Goal: Obtain resource: Obtain resource

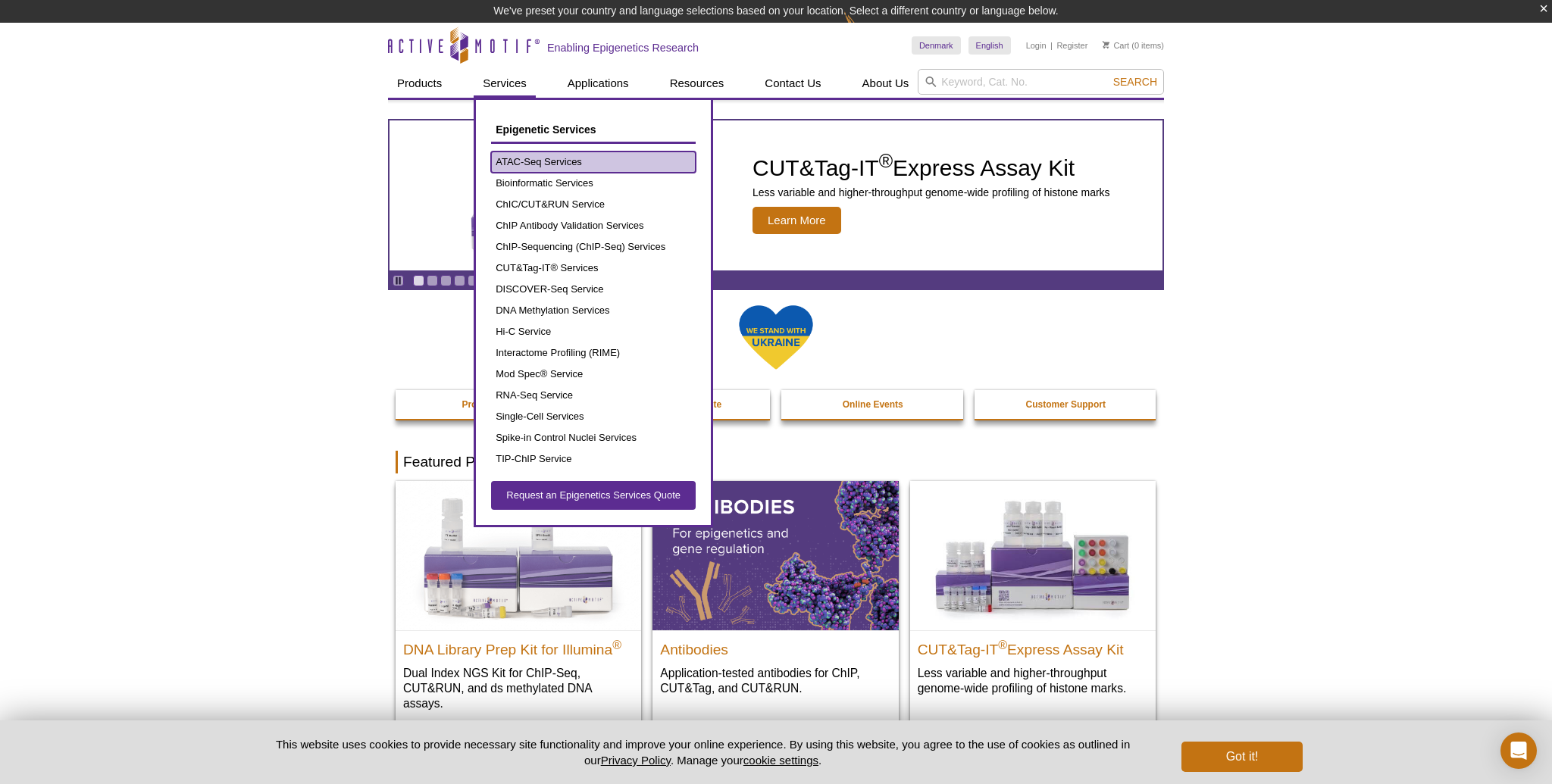
click at [528, 155] on link "ATAC-Seq Services" at bounding box center [593, 162] width 205 height 21
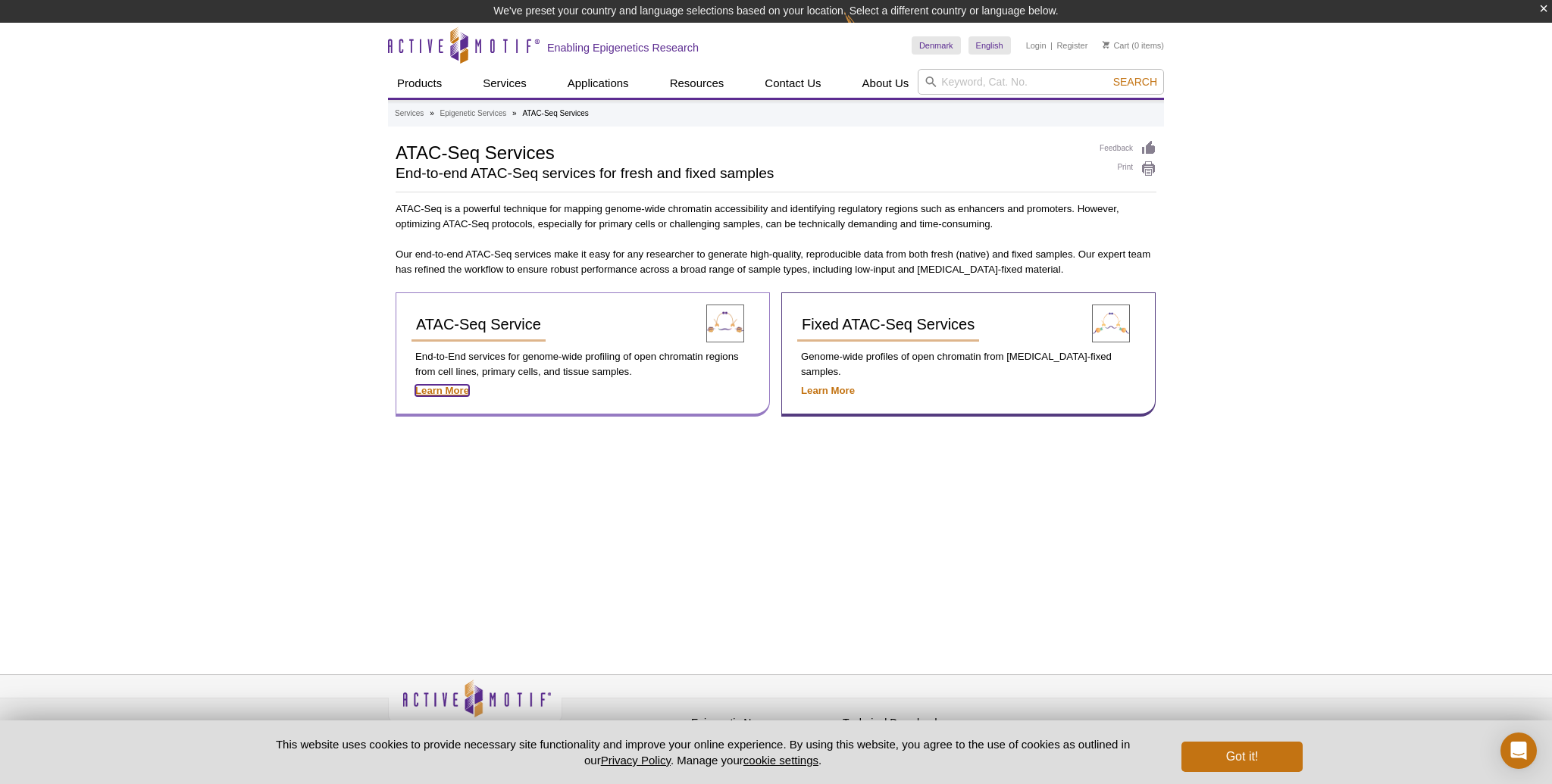
click at [428, 386] on strong "Learn More" at bounding box center [442, 390] width 54 height 11
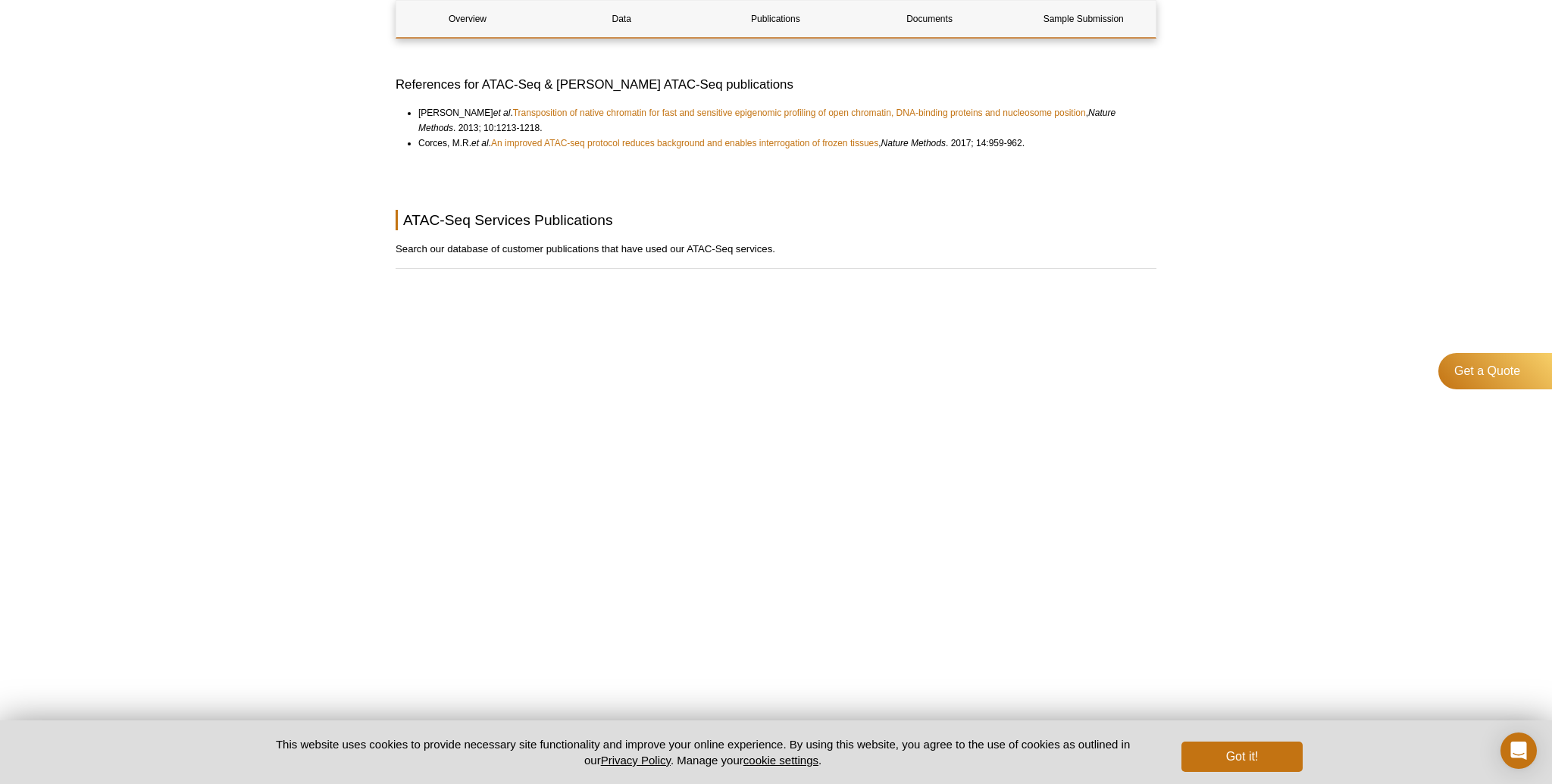
scroll to position [3912, 0]
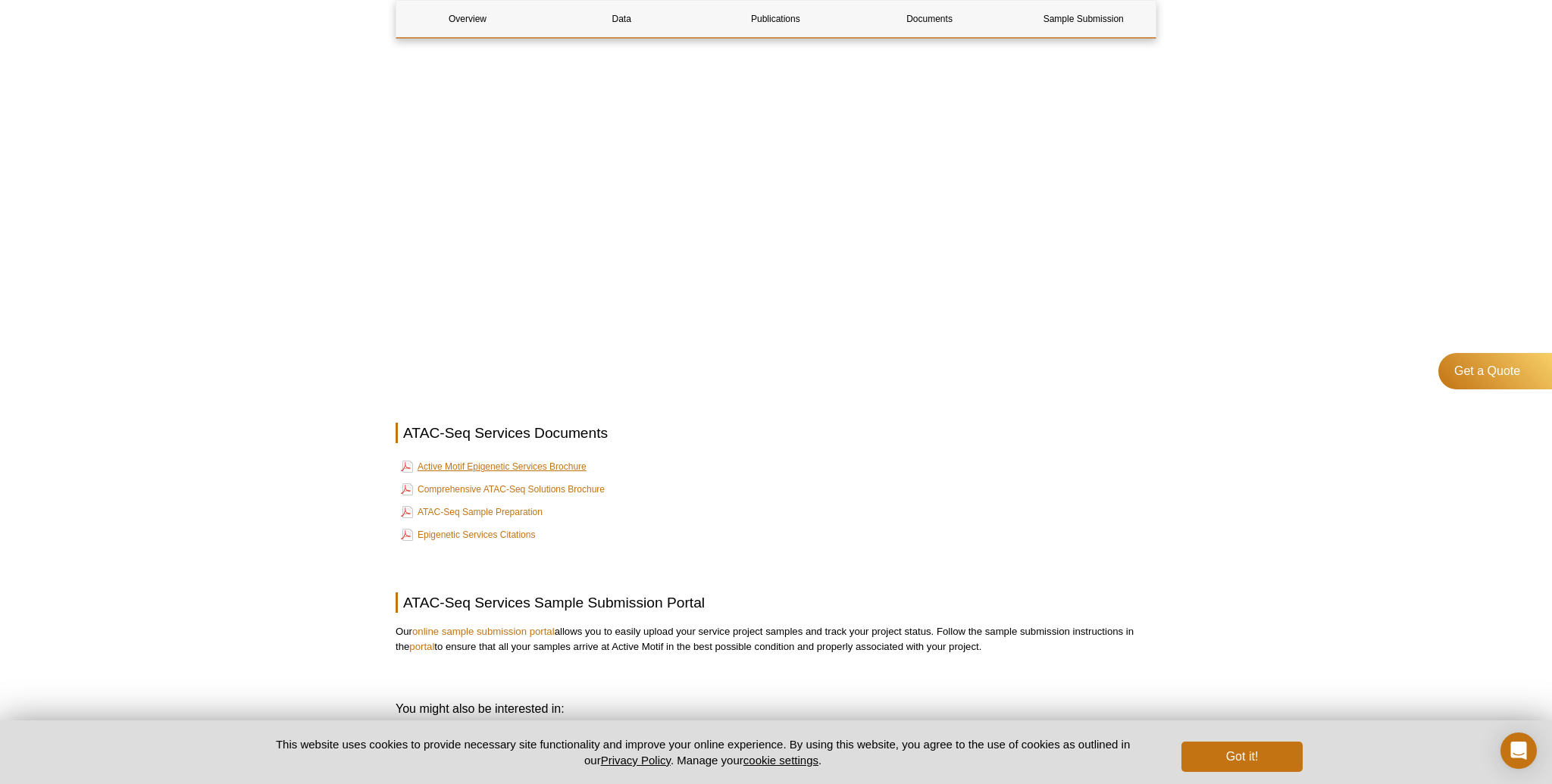
scroll to position [4420, 0]
click at [468, 460] on link "Active Motif Epigenetic Services Brochure" at bounding box center [494, 465] width 186 height 18
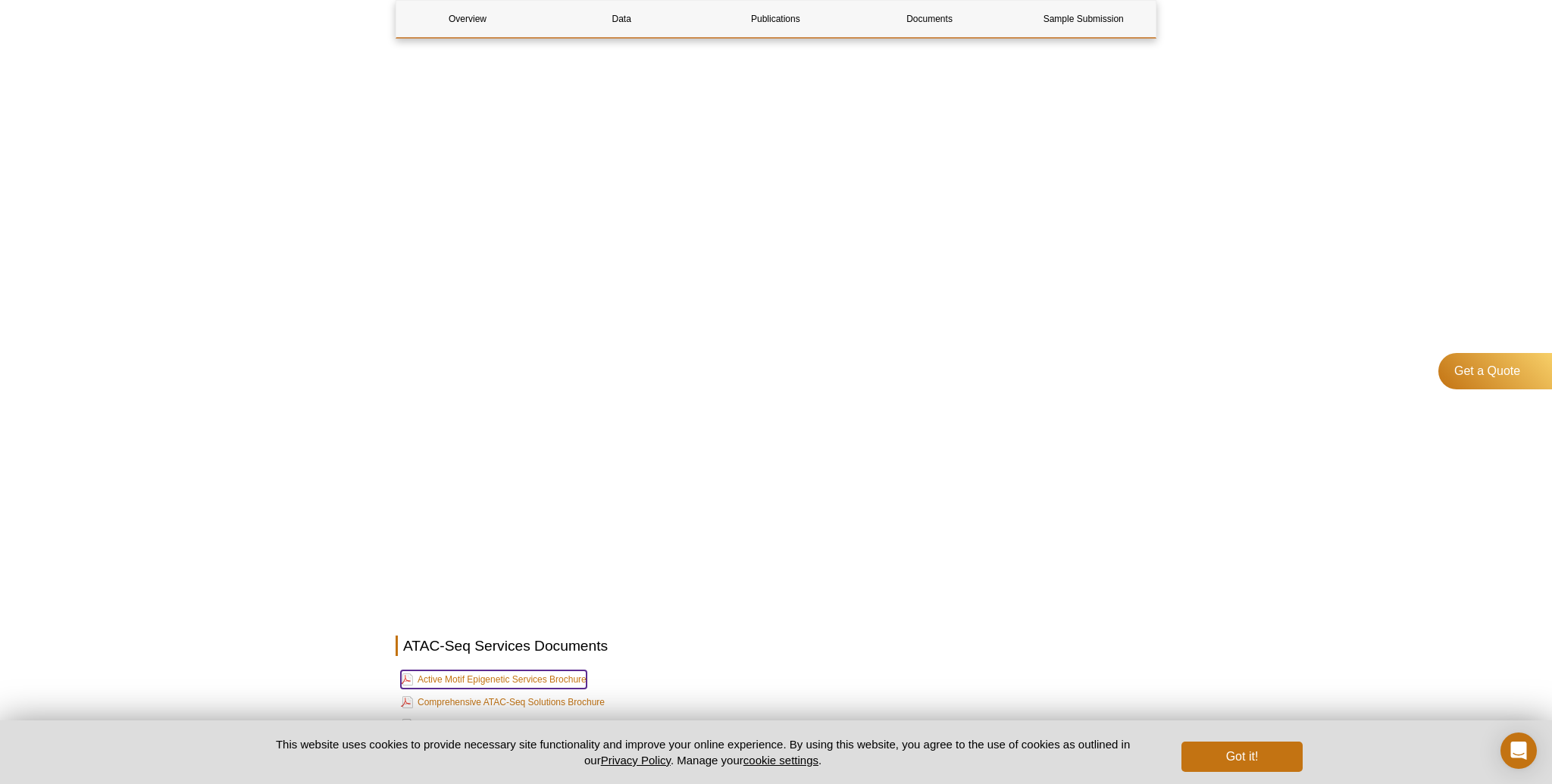
scroll to position [4210, 0]
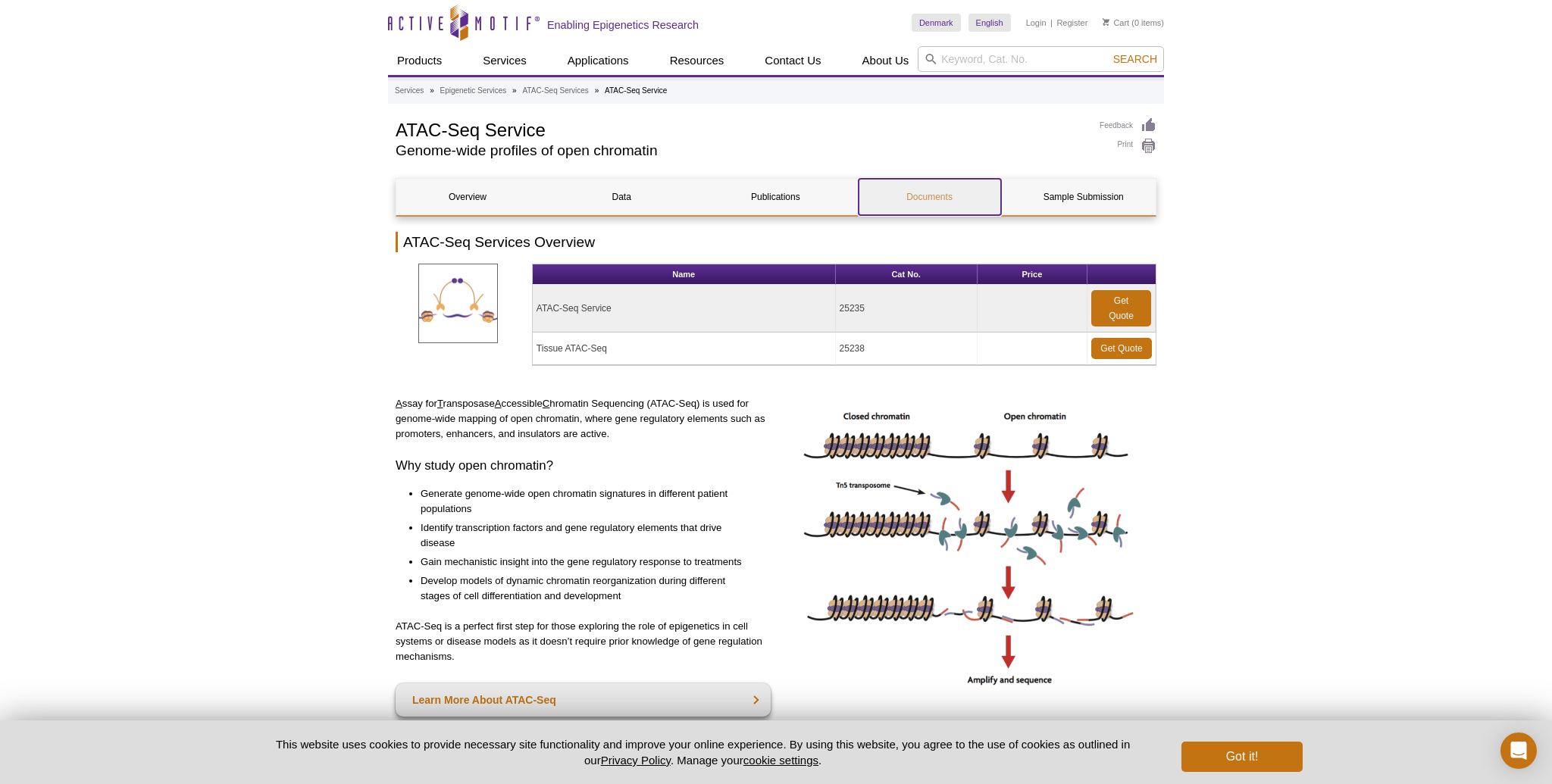
click at [925, 203] on link "Documents" at bounding box center [930, 197] width 142 height 37
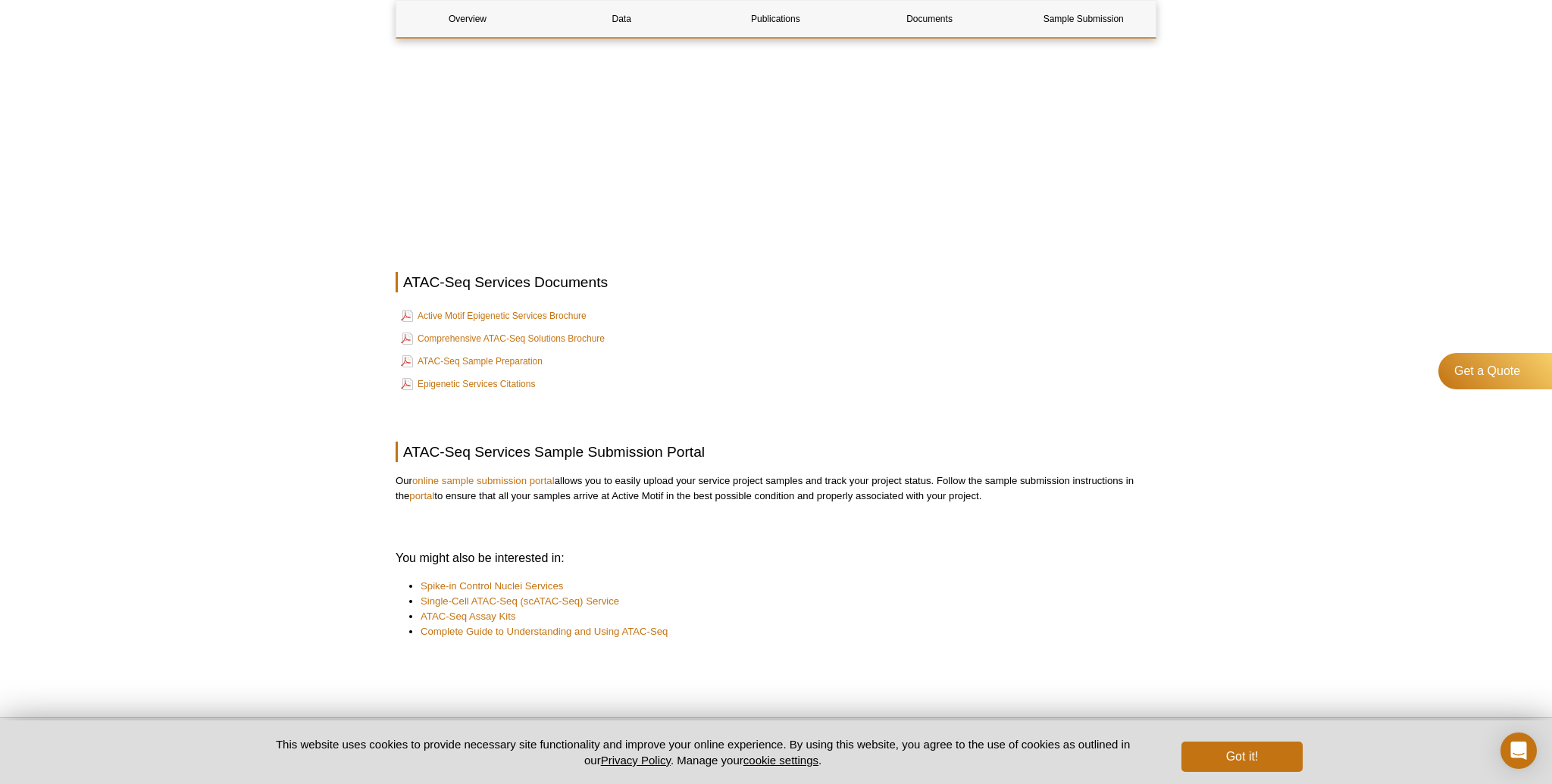
scroll to position [3607, 0]
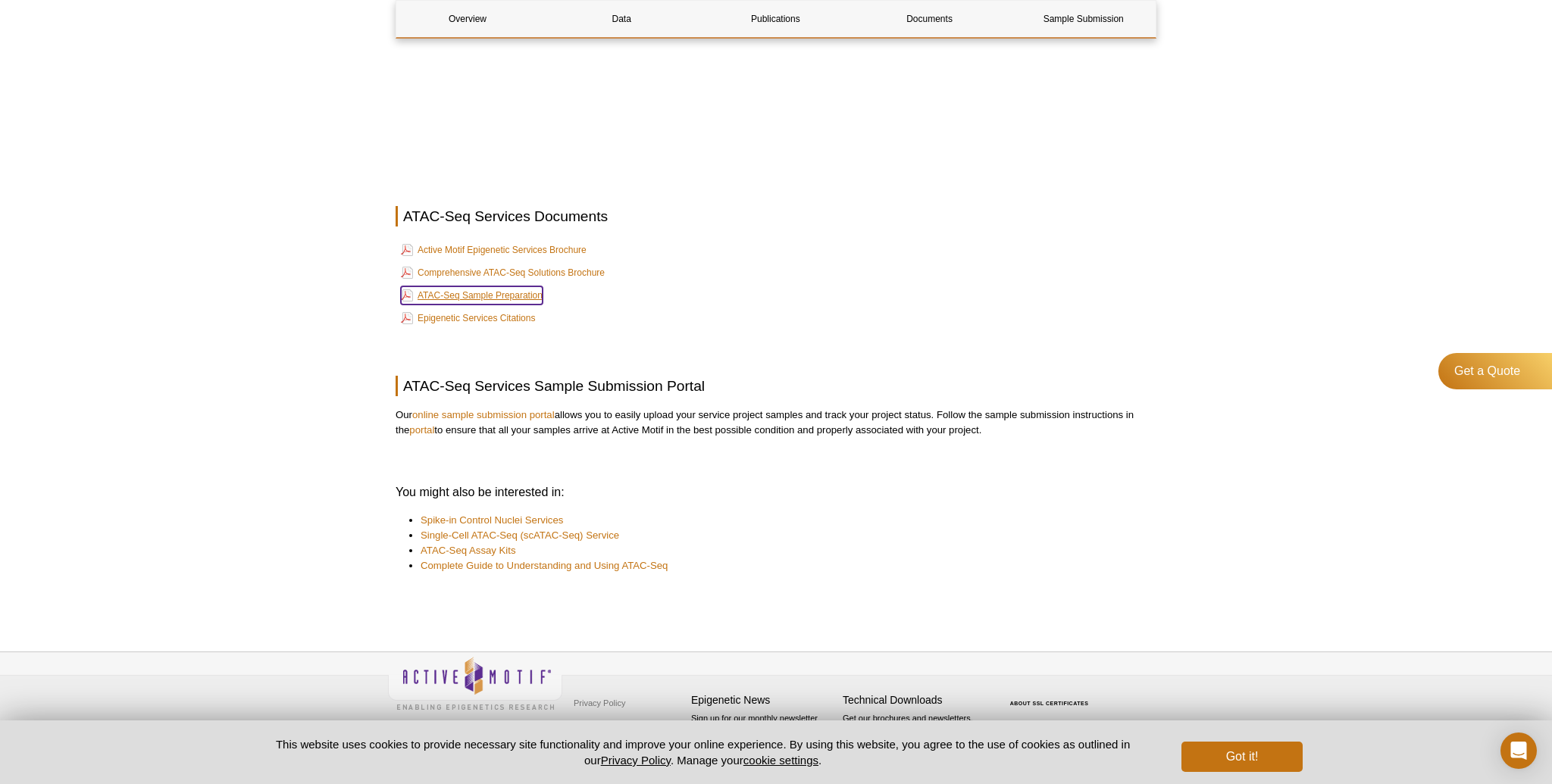
click at [436, 298] on link "ATAC-Seq Sample Preparation" at bounding box center [472, 296] width 142 height 18
click at [482, 322] on link "Epigenetic Services Citations" at bounding box center [468, 318] width 134 height 18
click at [440, 258] on link "Active Motif Epigenetic Services Brochure" at bounding box center [494, 250] width 186 height 18
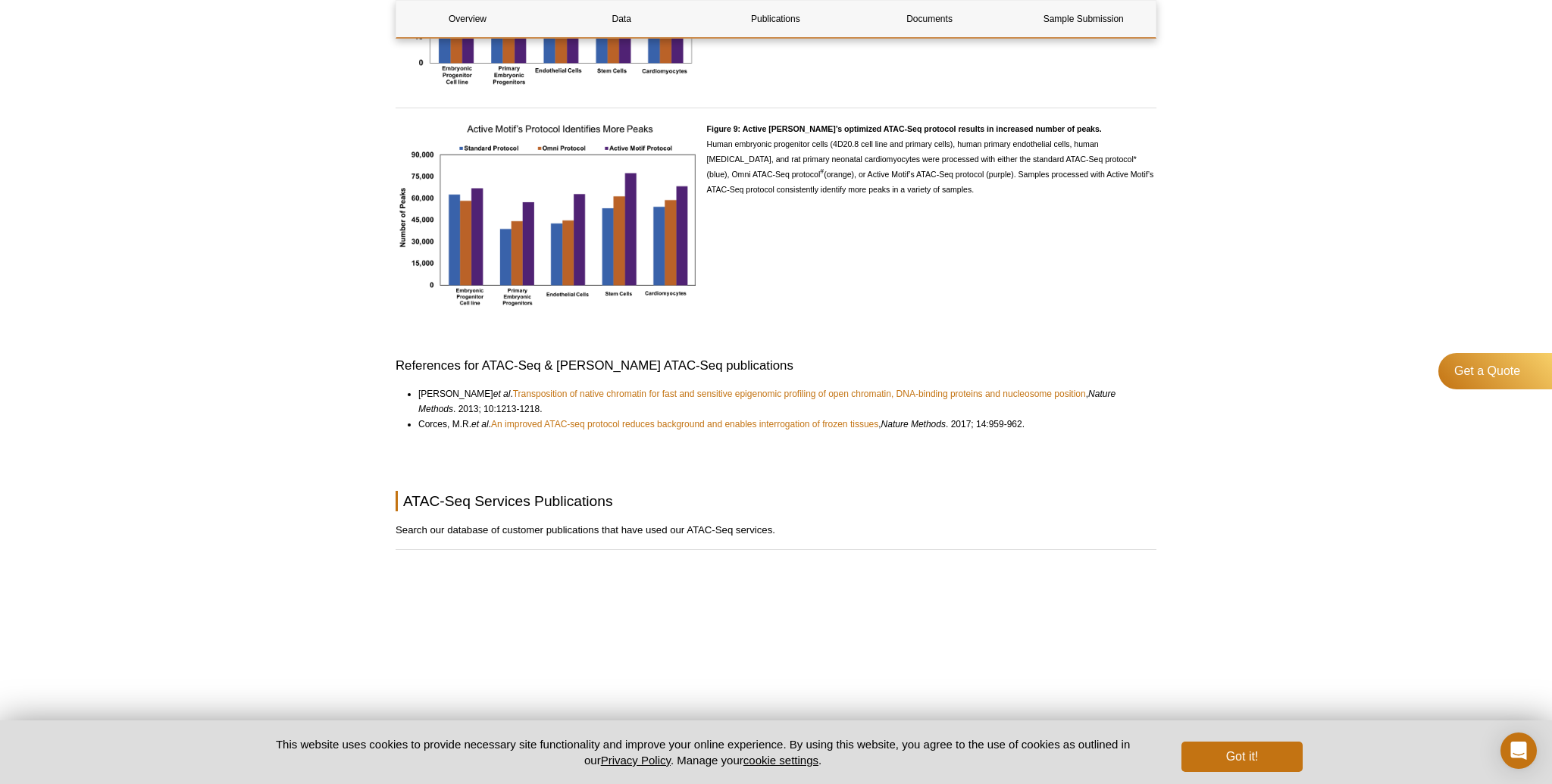
scroll to position [3633, 0]
